Goal: Register for event/course

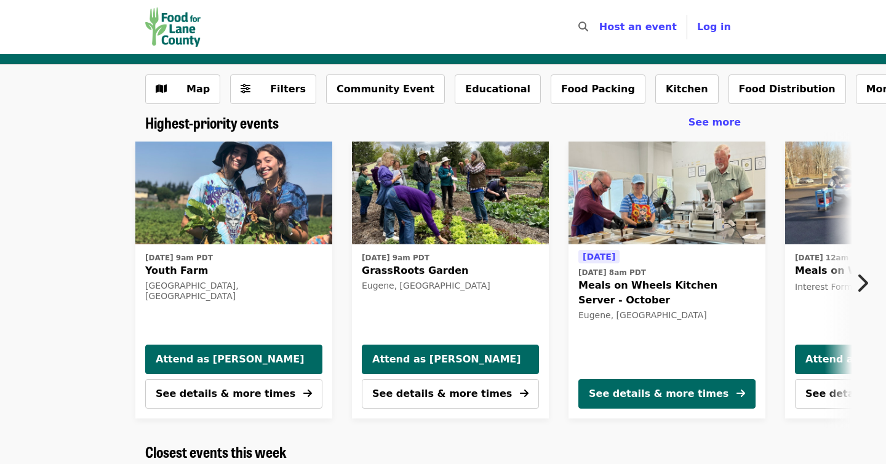
click at [865, 282] on icon "chevron-right icon" at bounding box center [862, 282] width 12 height 23
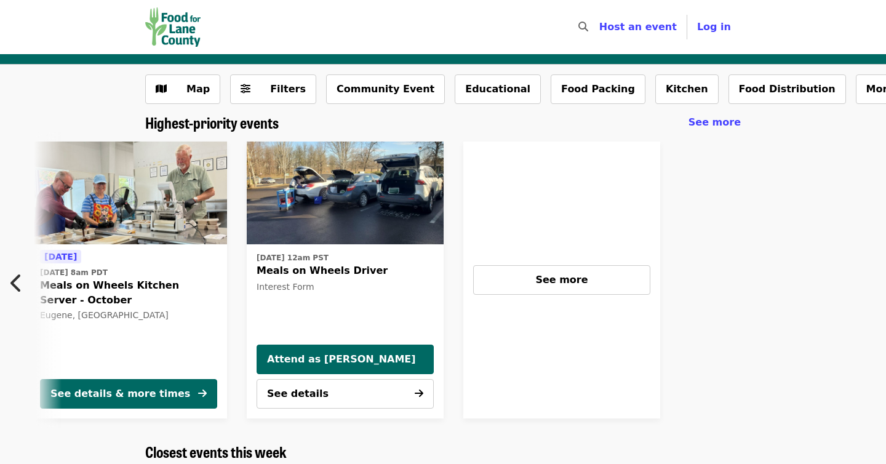
scroll to position [0, 547]
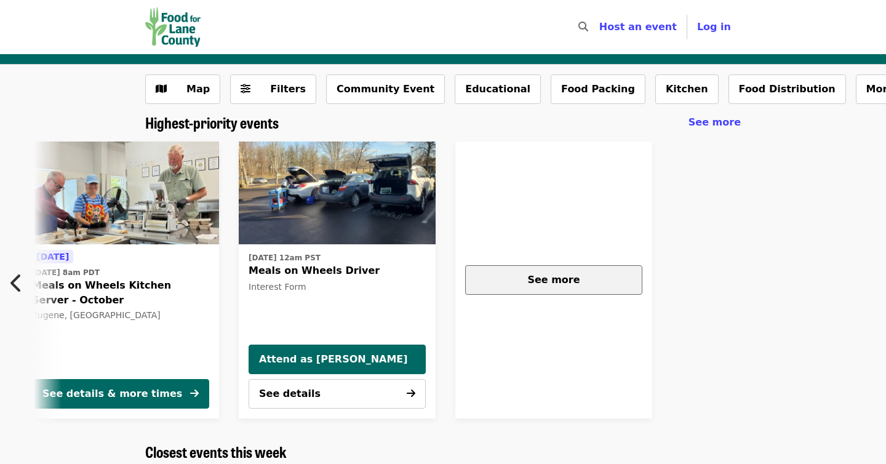
click at [567, 282] on span "See more" at bounding box center [553, 280] width 52 height 12
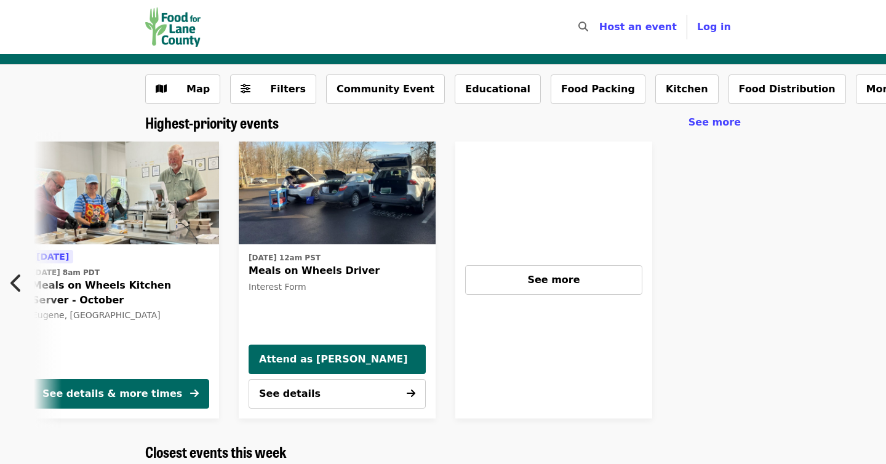
click at [17, 281] on icon "chevron-left icon" at bounding box center [16, 282] width 12 height 23
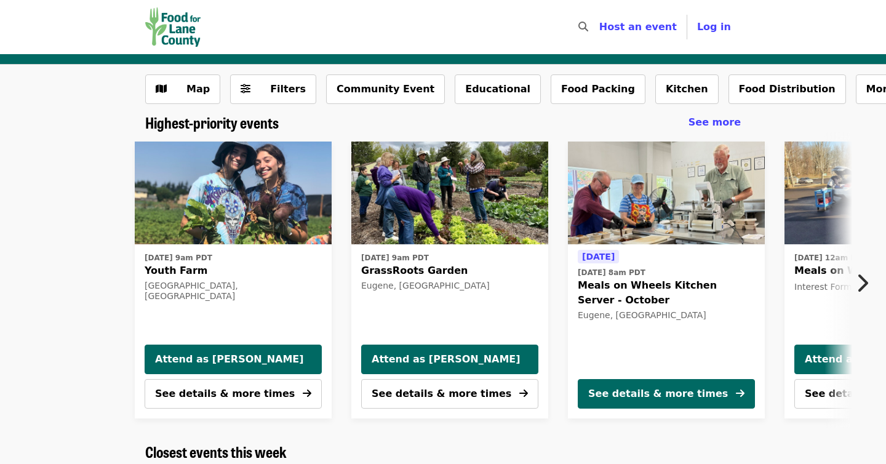
scroll to position [0, 0]
click at [17, 281] on div "Wed, Oct 15 @ 9am PDT Youth Farm Springfield, OR Attend as Michele J See detail…" at bounding box center [438, 280] width 980 height 297
click at [655, 96] on button "Kitchen" at bounding box center [686, 89] width 63 height 30
